Goal: Task Accomplishment & Management: Complete application form

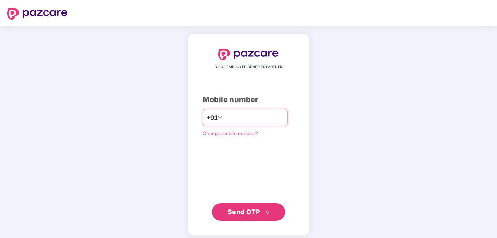
click at [223, 117] on input "**********" at bounding box center [253, 118] width 60 height 12
type input "**********"
click at [238, 210] on span "Send OTP" at bounding box center [243, 212] width 33 height 8
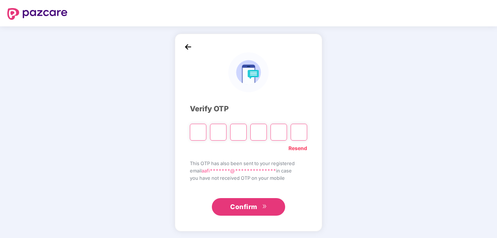
paste input "*"
type input "*"
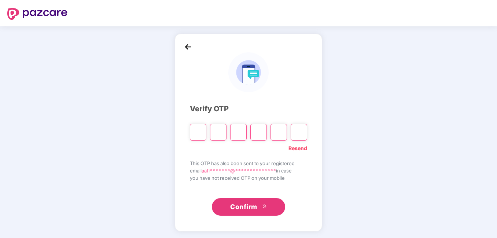
type input "*"
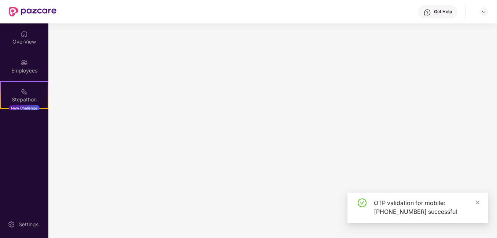
click at [243, 202] on main at bounding box center [272, 130] width 448 height 215
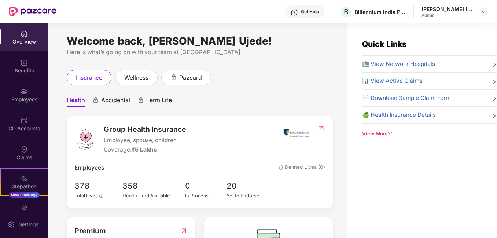
click at [436, 12] on div "Admin" at bounding box center [446, 15] width 51 height 6
click at [481, 12] on img at bounding box center [484, 12] width 6 height 6
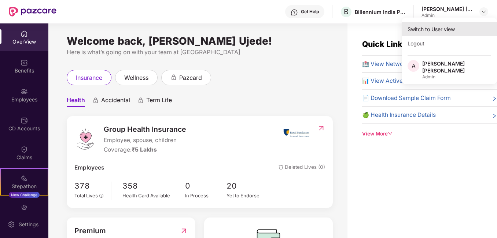
click at [417, 33] on div "Switch to User view" at bounding box center [448, 29] width 95 height 14
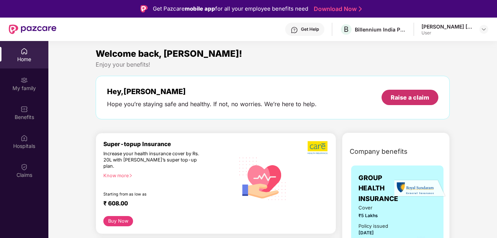
click at [408, 95] on div "Raise a claim" at bounding box center [409, 97] width 38 height 8
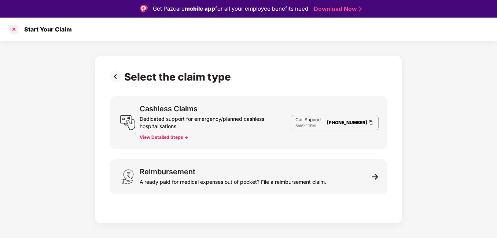
click at [11, 29] on div at bounding box center [14, 29] width 12 height 12
